Goal: Information Seeking & Learning: Understand process/instructions

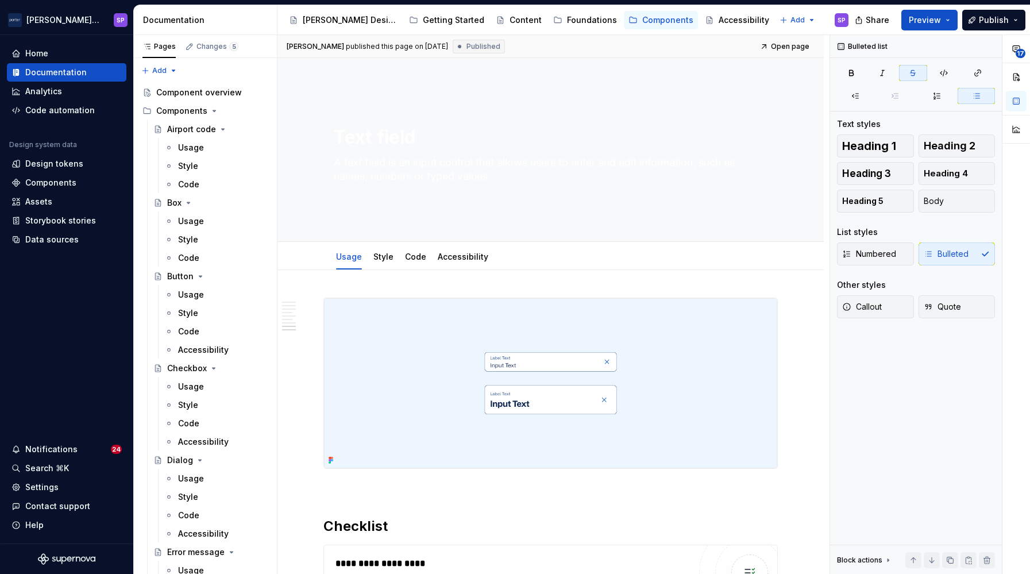
scroll to position [1938, 0]
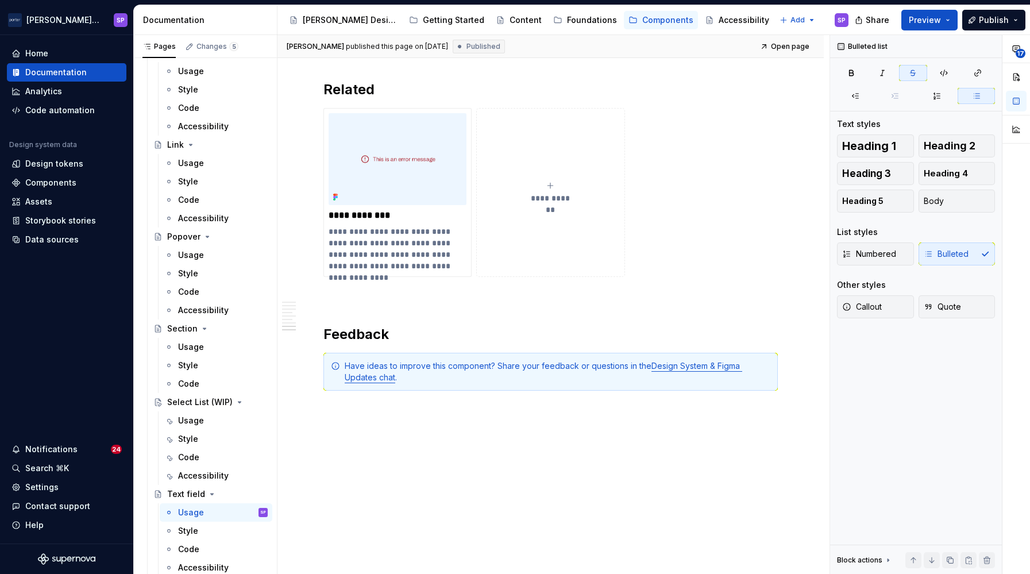
click at [198, 426] on div "Usage" at bounding box center [223, 420] width 90 height 11
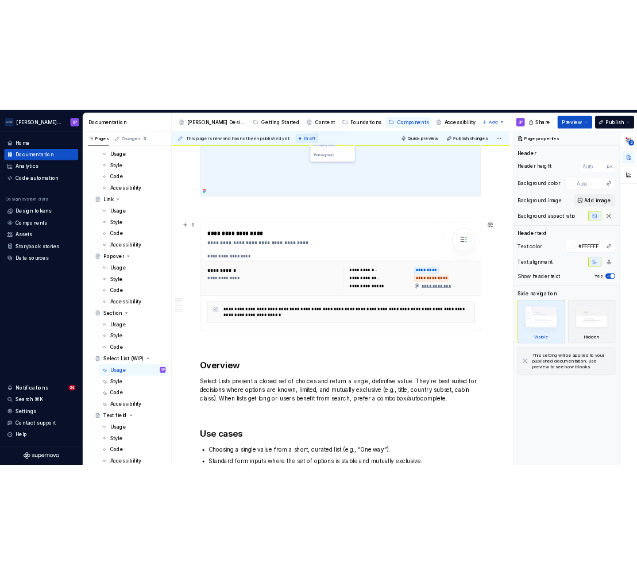
scroll to position [289, 0]
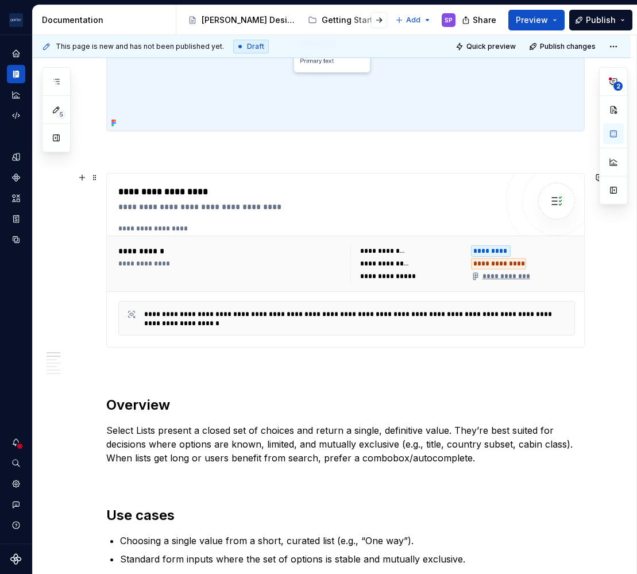
scroll to position [0, 0]
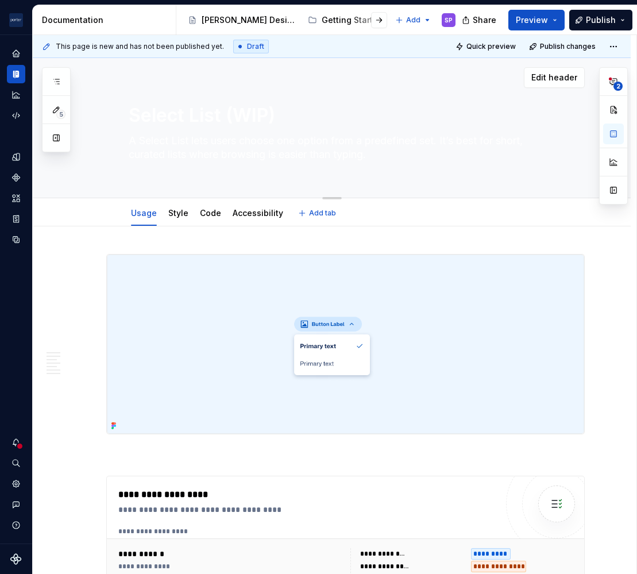
click at [203, 159] on textarea "A Select List lets users choose one option from a predefined set. It’s best for…" at bounding box center [343, 148] width 434 height 32
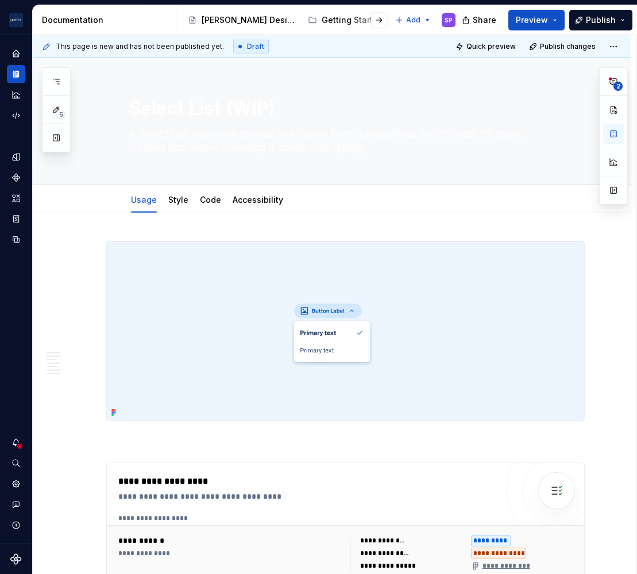
type textarea "*"
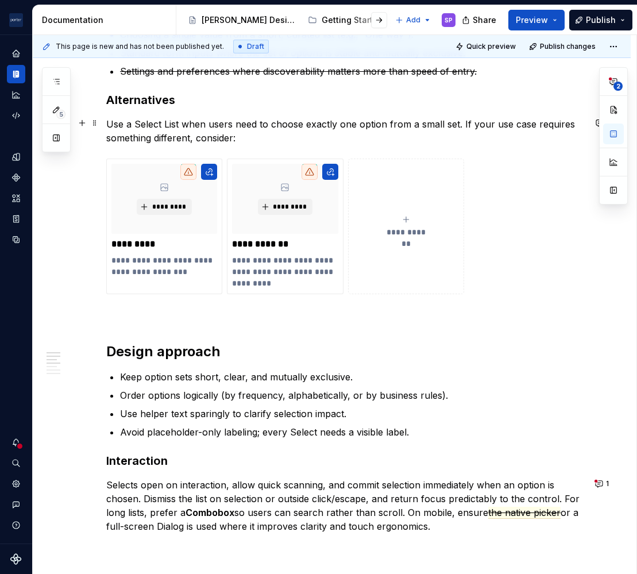
scroll to position [563, 0]
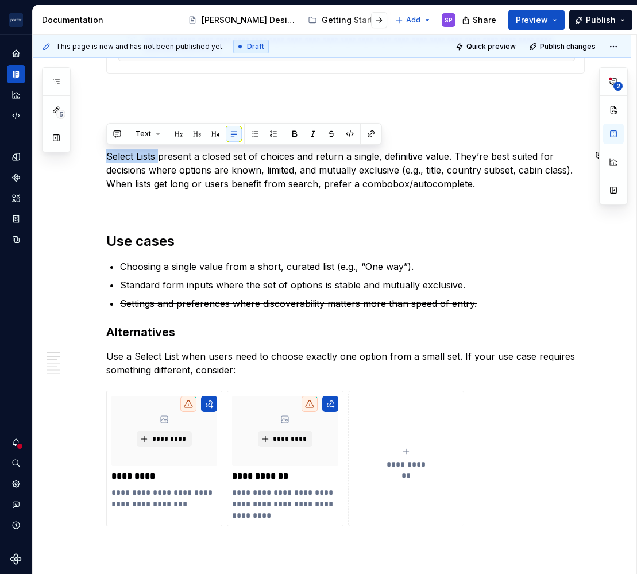
drag, startPoint x: 161, startPoint y: 155, endPoint x: 75, endPoint y: 144, distance: 86.3
click at [75, 144] on div "**********" at bounding box center [332, 467] width 598 height 1635
click at [225, 178] on p "Select Lists present a closed set of choices and return a single, definitive va…" at bounding box center [345, 169] width 478 height 41
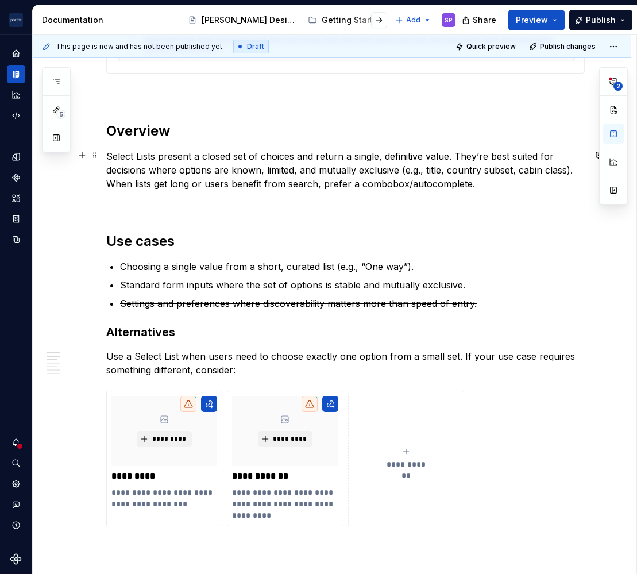
click at [107, 155] on p "Select Lists present a closed set of choices and return a single, definitive va…" at bounding box center [345, 169] width 478 height 41
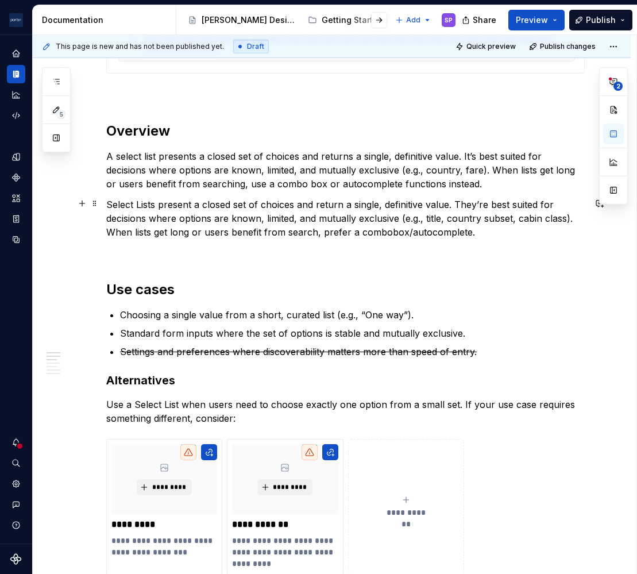
click at [144, 223] on p "Select Lists present a closed set of choices and return a single, definitive va…" at bounding box center [345, 218] width 478 height 41
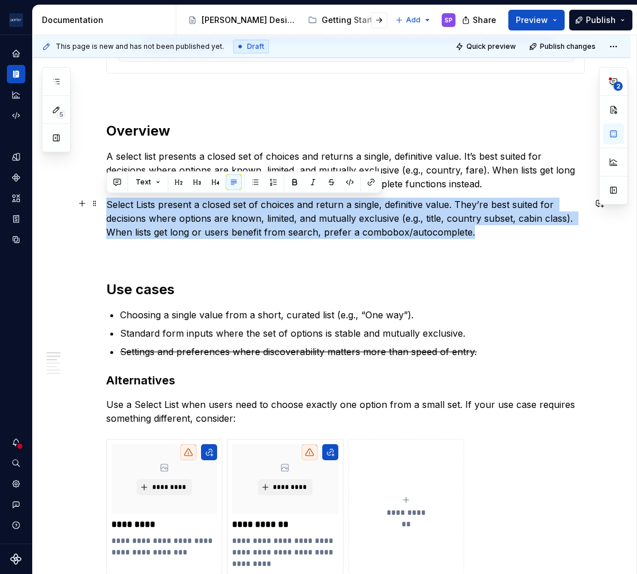
click at [144, 223] on p "Select Lists present a closed set of choices and return a single, definitive va…" at bounding box center [345, 218] width 478 height 41
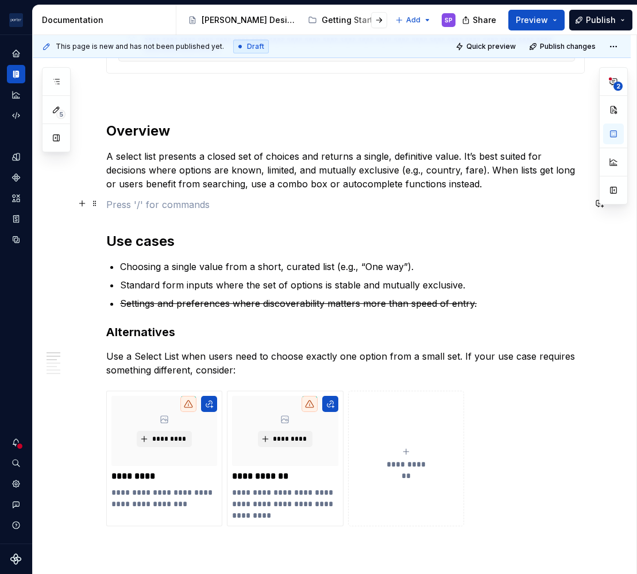
click at [310, 195] on div "**********" at bounding box center [345, 387] width 478 height 1421
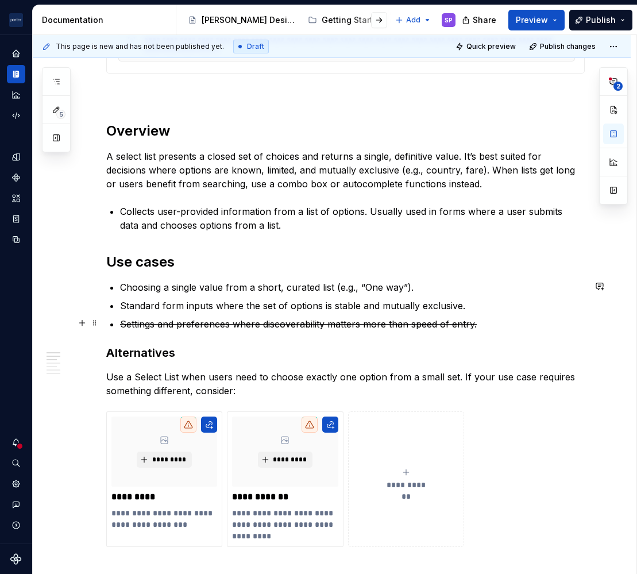
click at [485, 322] on p "Settings and preferences where discoverability matters more than speed of entry." at bounding box center [352, 324] width 465 height 14
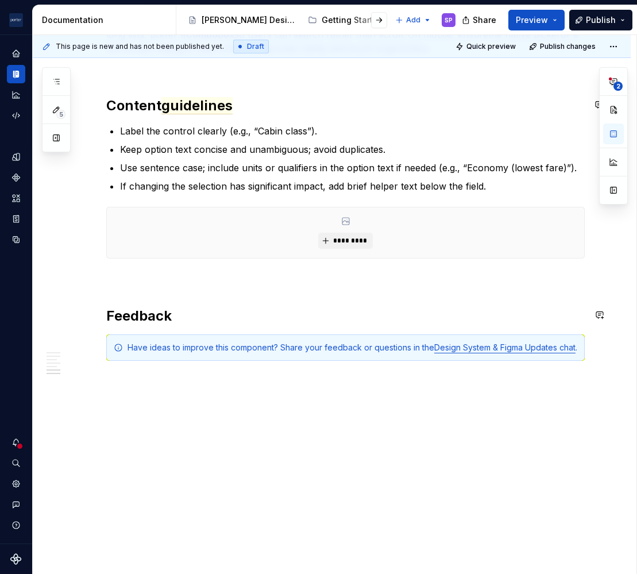
scroll to position [1289, 0]
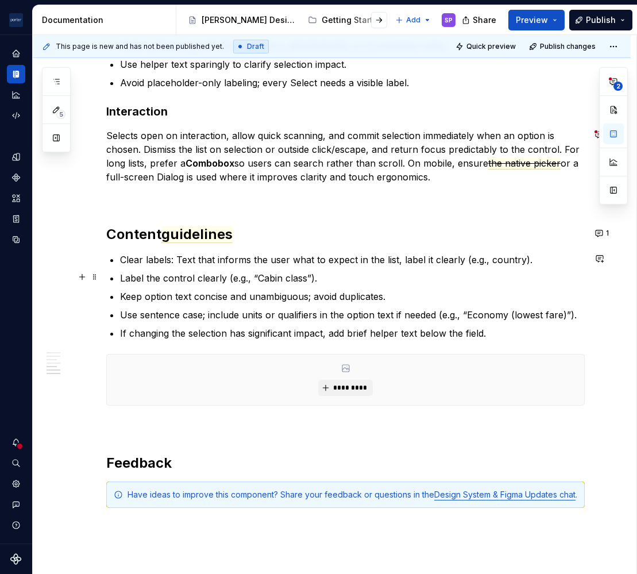
click at [299, 271] on p "Label the control clearly (e.g., “Cabin class”)." at bounding box center [352, 278] width 465 height 14
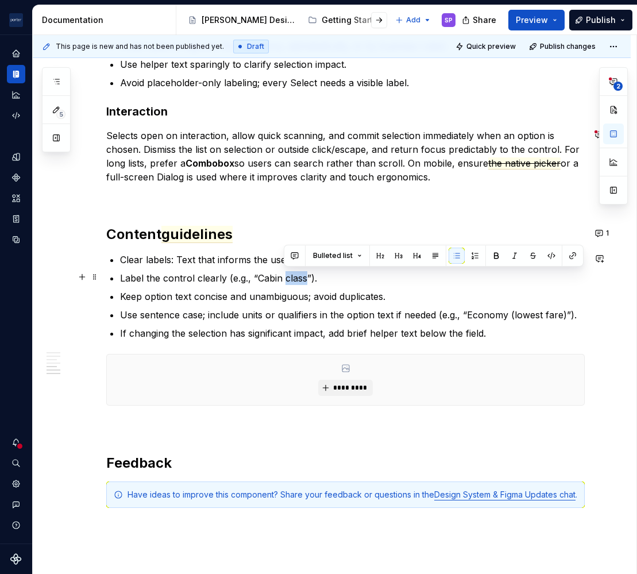
click at [299, 271] on p "Label the control clearly (e.g., “Cabin class”)." at bounding box center [352, 278] width 465 height 14
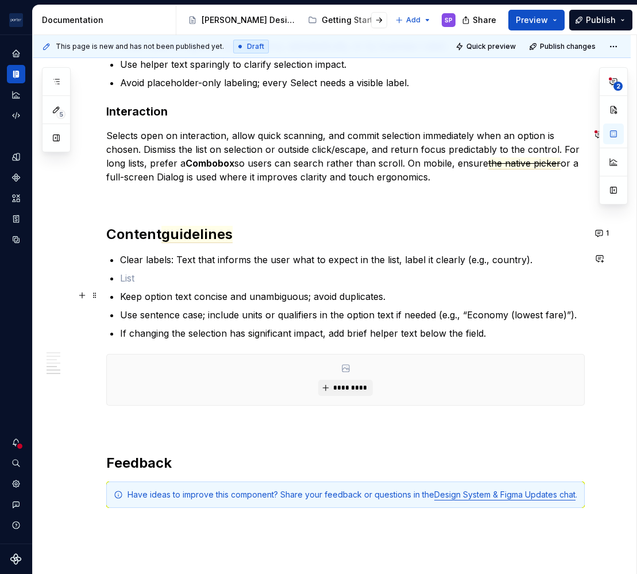
click at [196, 280] on p at bounding box center [352, 278] width 465 height 14
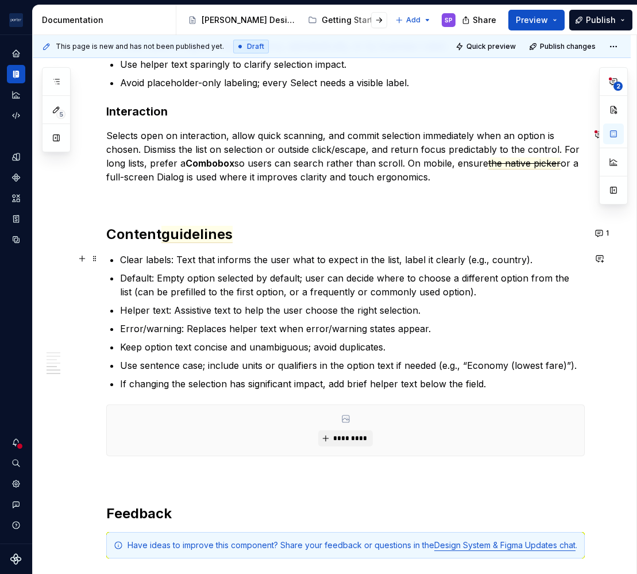
click at [537, 262] on p "Clear labels: Text that informs the user what to expect in the list, label it c…" at bounding box center [352, 260] width 465 height 14
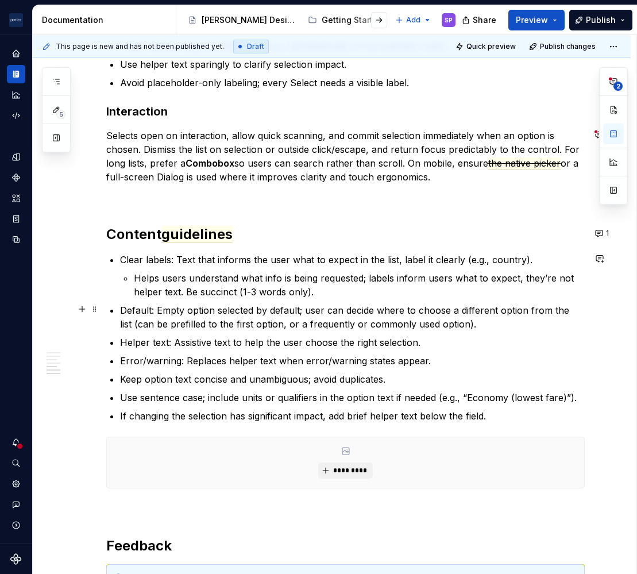
click at [422, 333] on ul "Clear labels: Text that informs the user what to expect in the list, label it c…" at bounding box center [352, 338] width 465 height 170
click at [430, 345] on p "Helper text: Assistive text to help the user choose the right selection." at bounding box center [352, 342] width 465 height 14
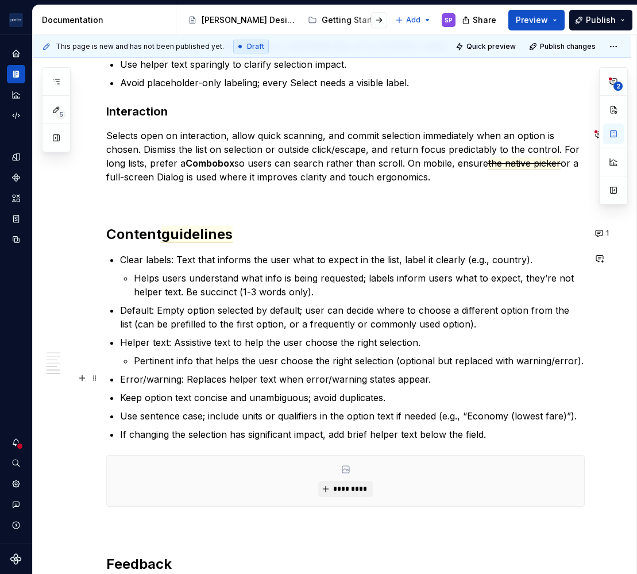
click at [265, 364] on p "Pertinent info that helps the uesr choose the right selection (optional but rep…" at bounding box center [359, 361] width 451 height 14
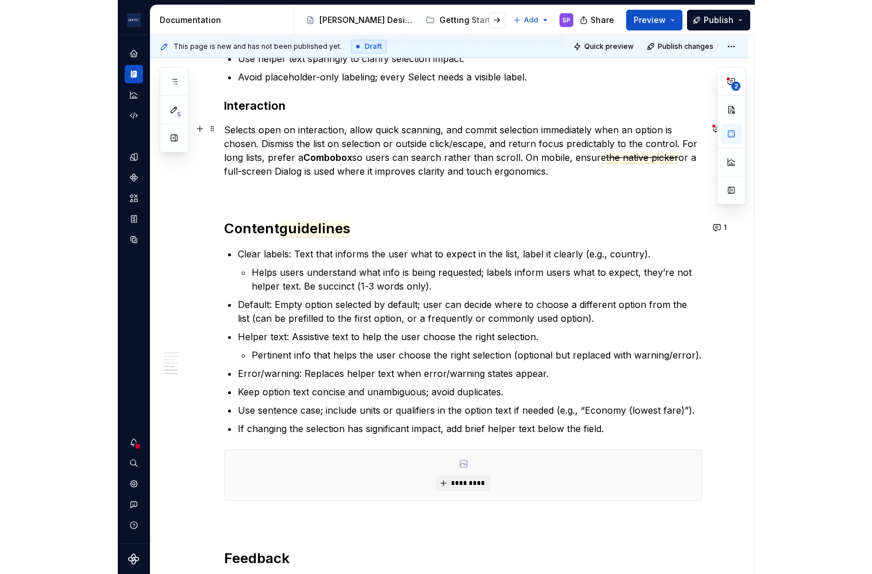
scroll to position [1241, 0]
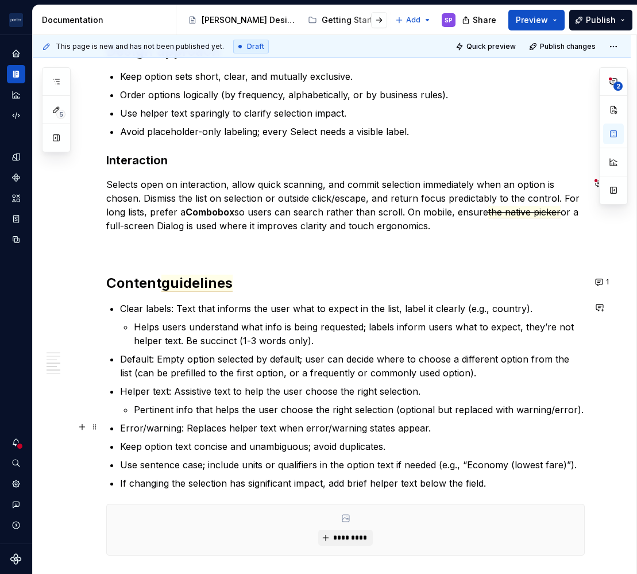
click at [499, 421] on p "Error/warning: Replaces helper text when error/warning states appear." at bounding box center [352, 428] width 465 height 14
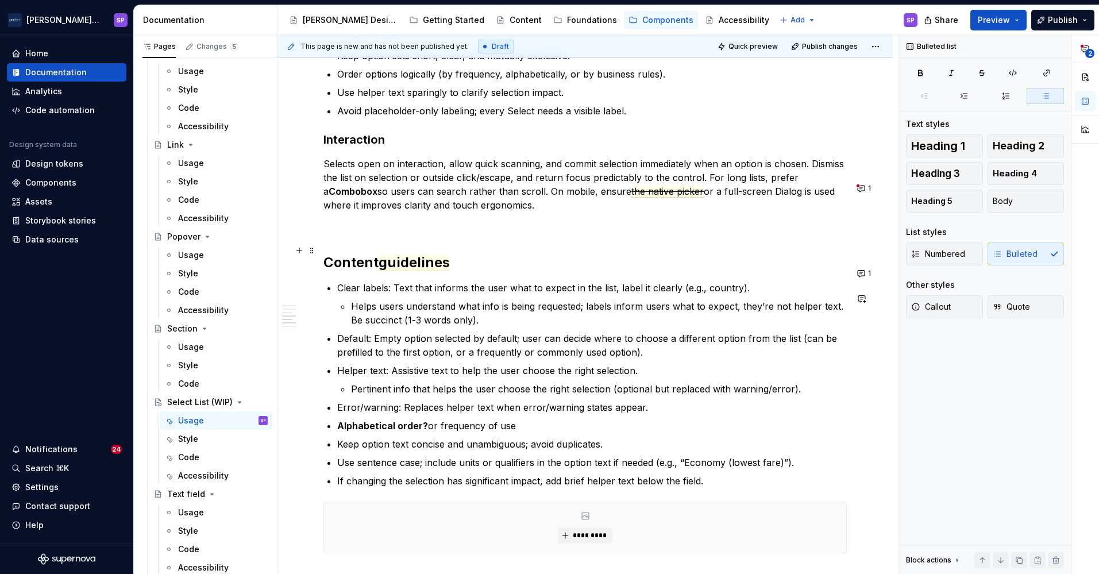
scroll to position [0, 0]
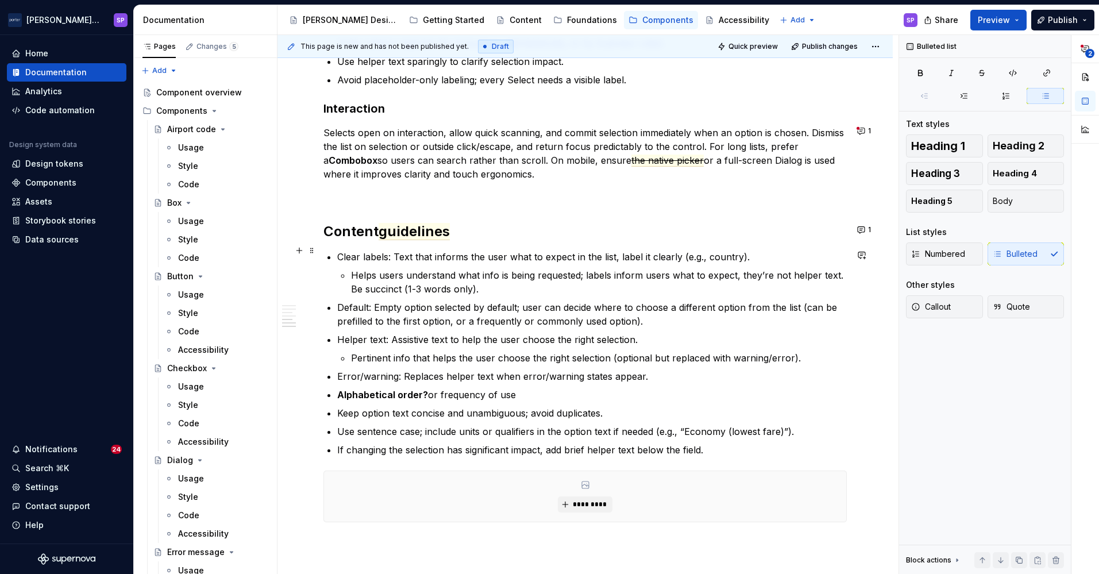
type textarea "*"
